Goal: Task Accomplishment & Management: Use online tool/utility

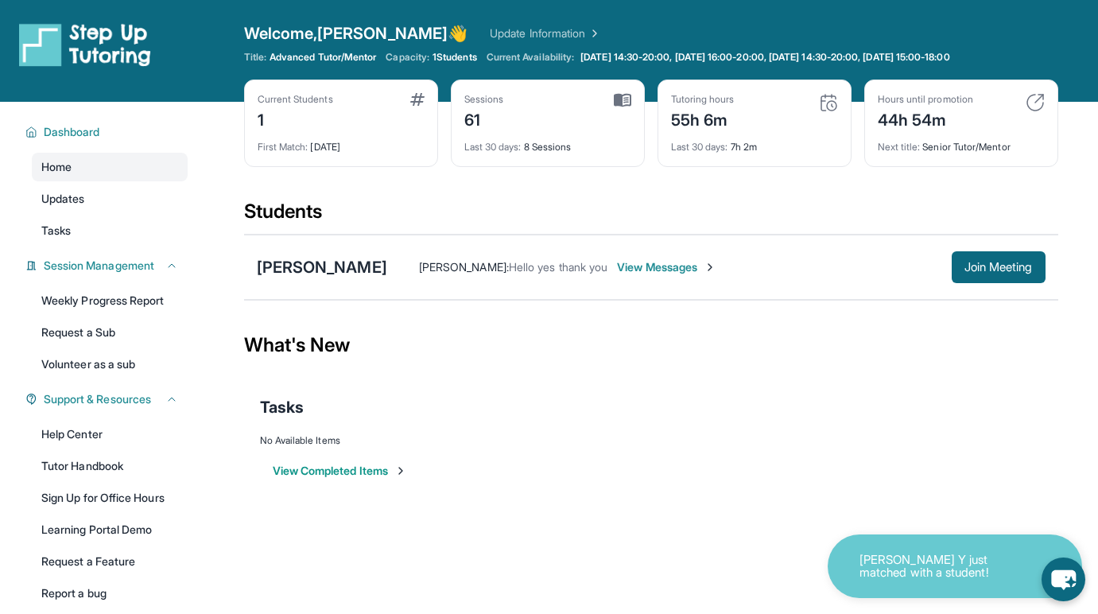
click at [315, 471] on button "View Completed Items" at bounding box center [340, 471] width 134 height 16
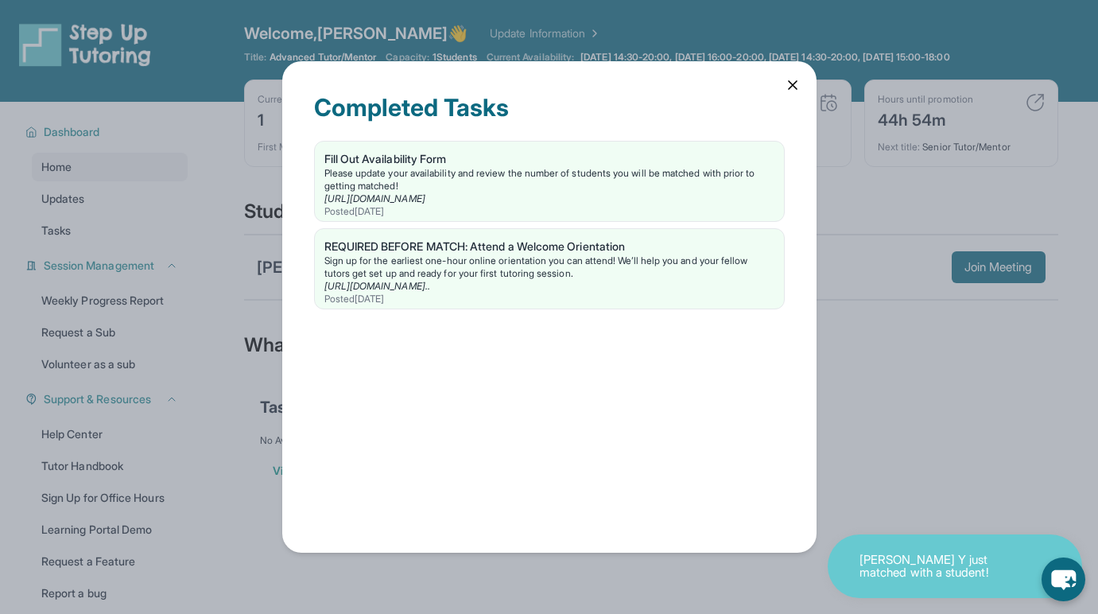
click at [797, 84] on icon at bounding box center [793, 85] width 16 height 16
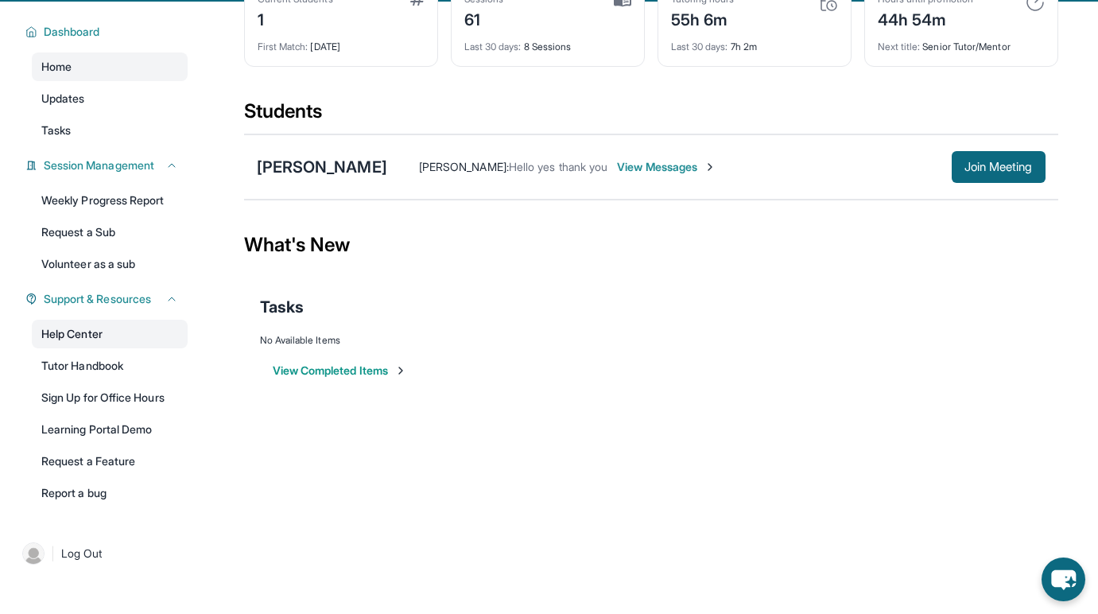
scroll to position [102, 0]
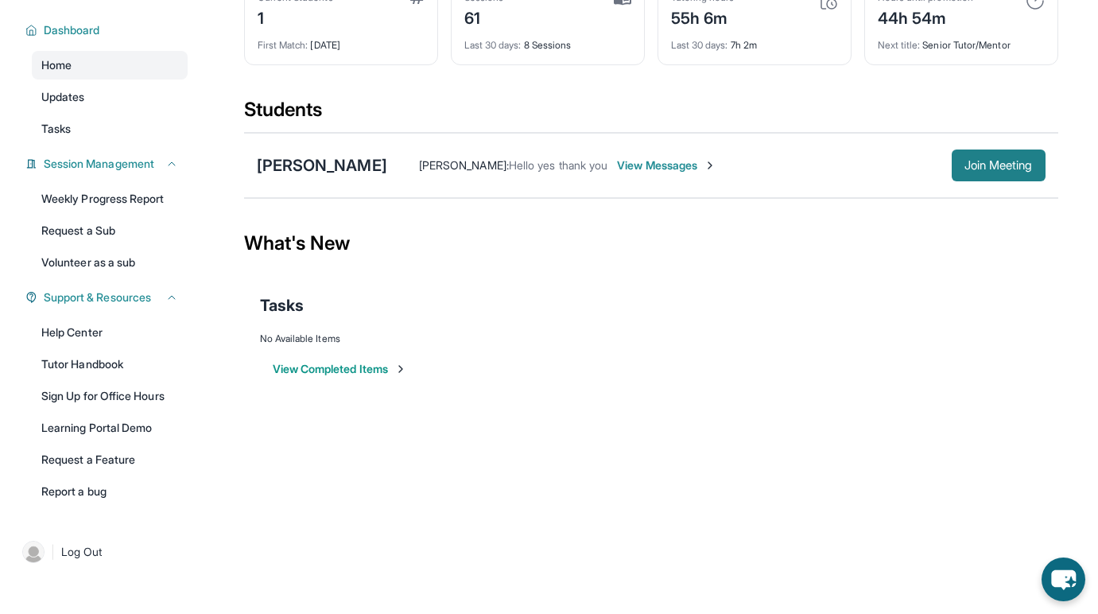
click at [952, 171] on button "Join Meeting" at bounding box center [999, 165] width 94 height 32
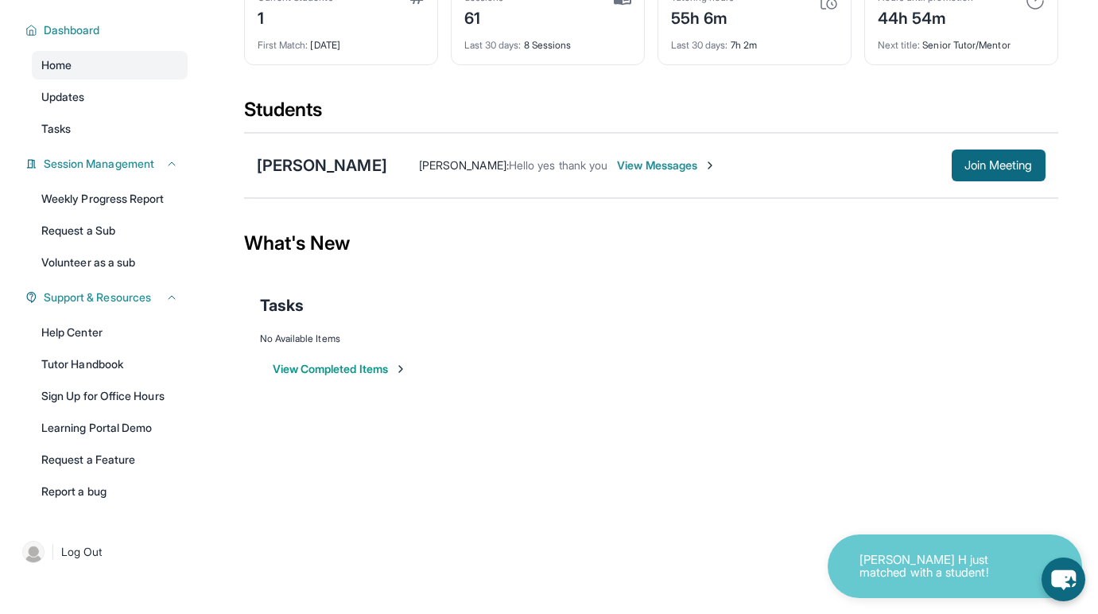
scroll to position [0, 0]
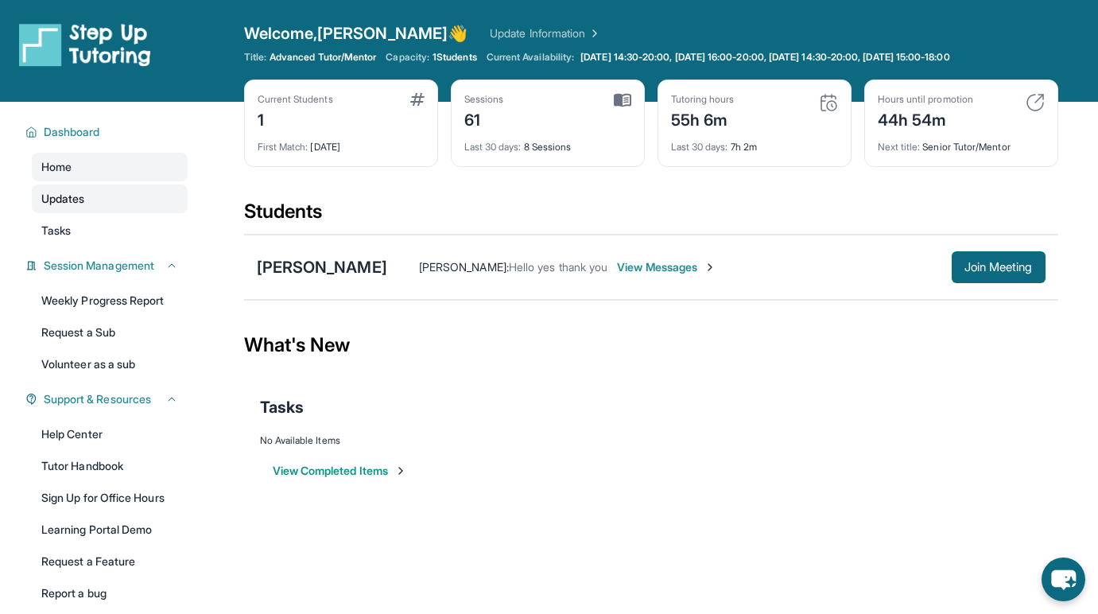
click at [76, 202] on span "Updates" at bounding box center [63, 199] width 44 height 16
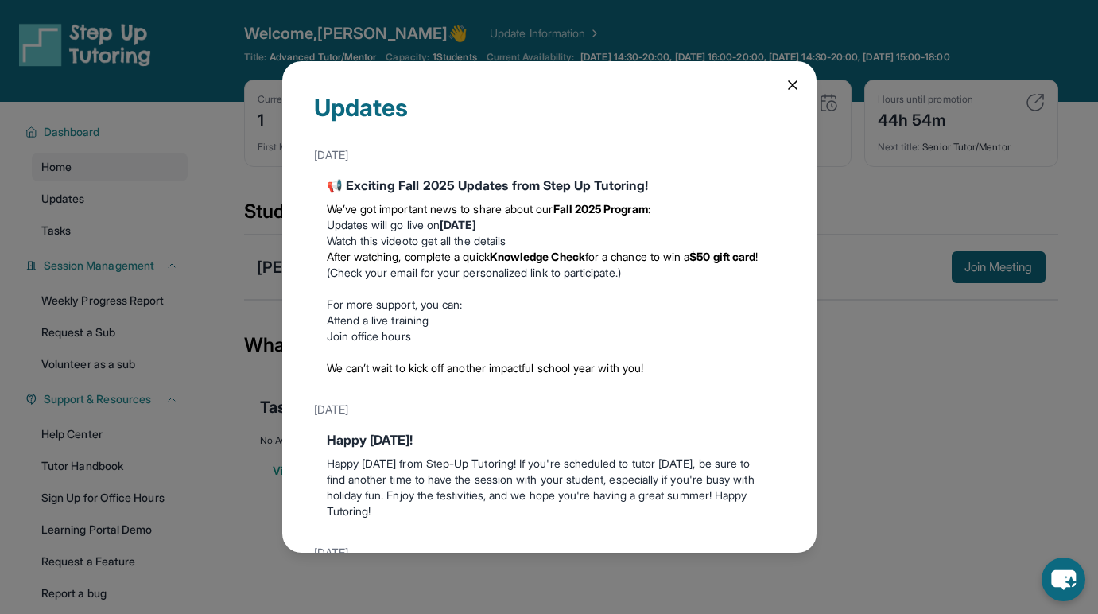
click at [397, 242] on link "Watch this video" at bounding box center [368, 241] width 82 height 14
click at [793, 89] on icon at bounding box center [793, 85] width 16 height 16
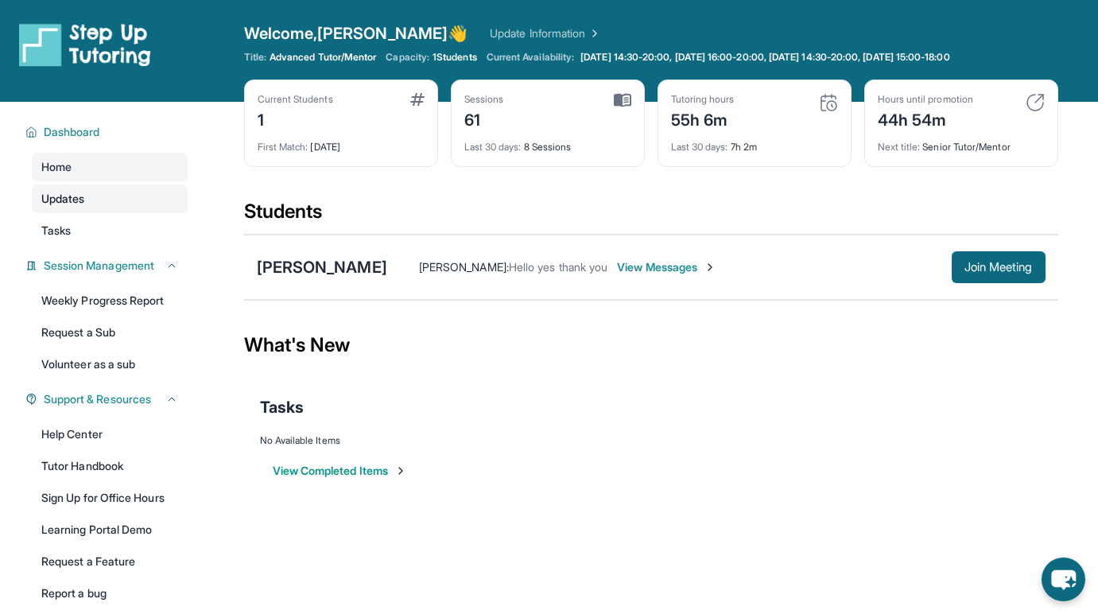
click at [85, 194] on span "Updates" at bounding box center [63, 199] width 44 height 16
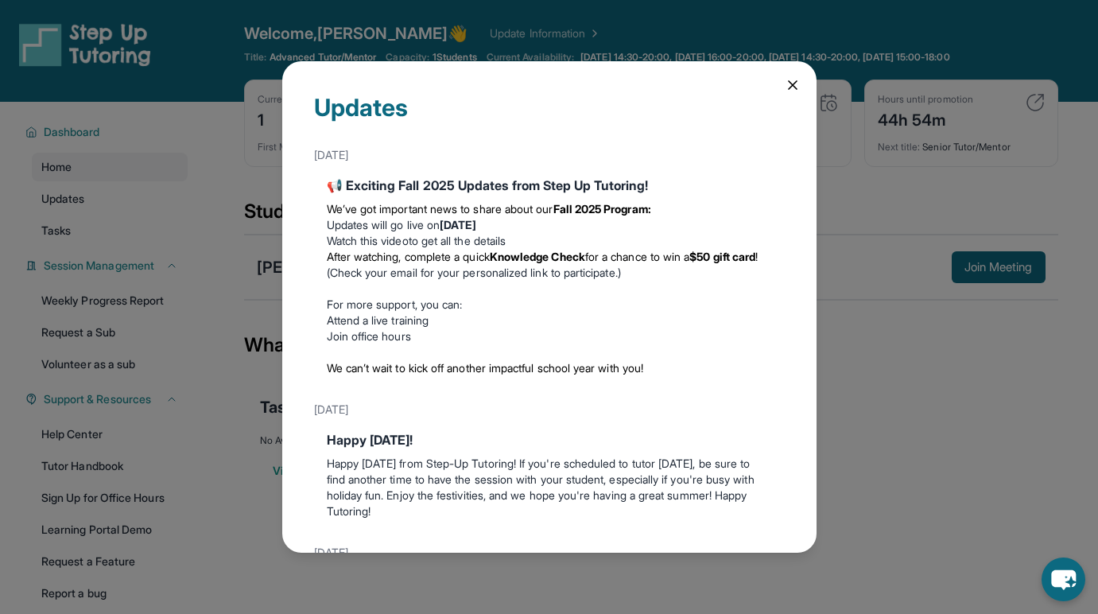
click at [786, 76] on div "Updates August 27th 📢 Exciting Fall 2025 Updates from Step Up Tutoring! We’ve g…" at bounding box center [549, 306] width 534 height 491
click at [793, 85] on icon at bounding box center [793, 85] width 16 height 16
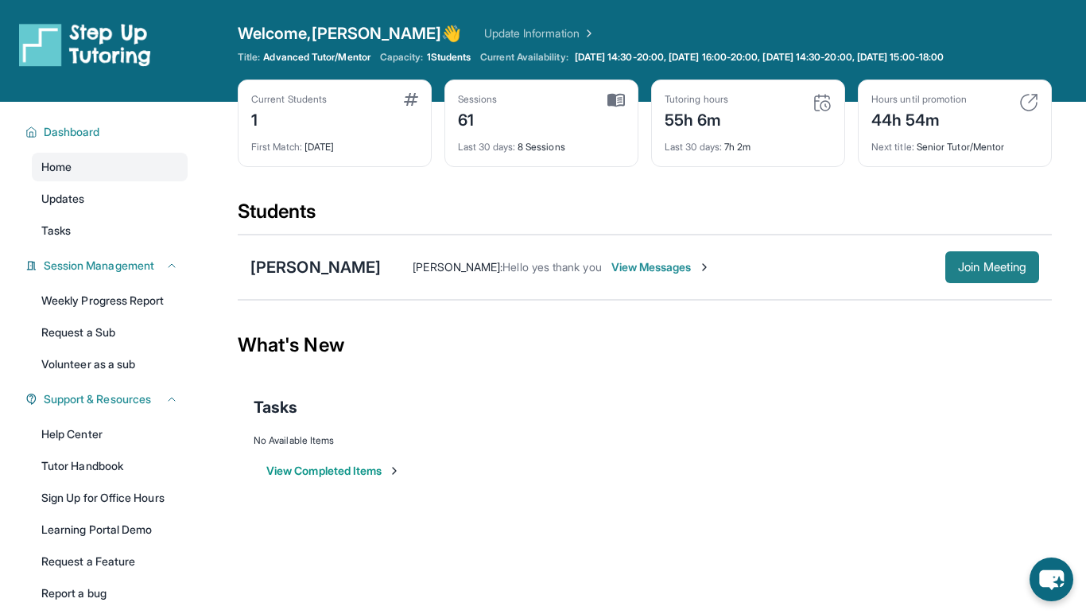
click at [994, 262] on span "Join Meeting" at bounding box center [992, 267] width 68 height 10
